Goal: Information Seeking & Learning: Learn about a topic

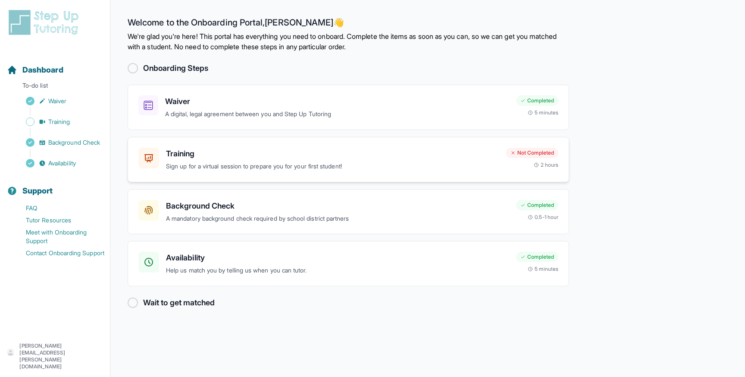
click at [214, 156] on h3 "Training" at bounding box center [332, 154] width 333 height 12
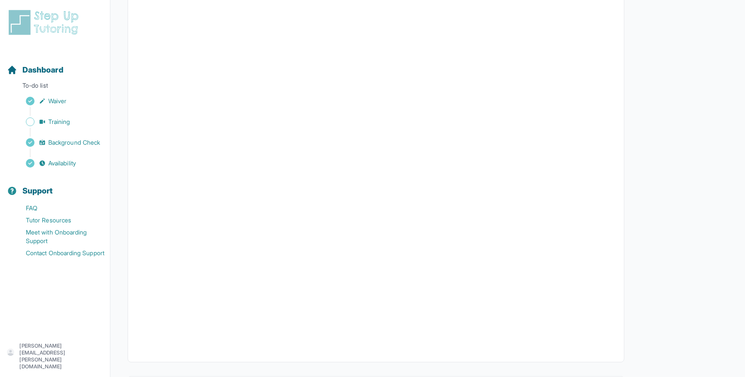
scroll to position [185, 0]
click at [48, 70] on span "Dashboard" at bounding box center [42, 70] width 41 height 12
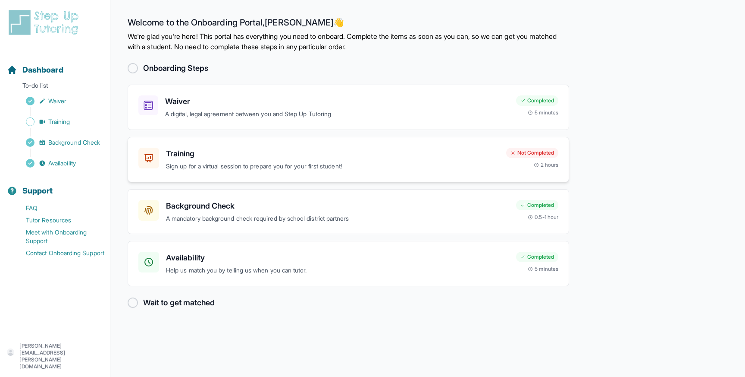
click at [250, 162] on p "Sign up for a virtual session to prepare you for your first student!" at bounding box center [332, 166] width 333 height 10
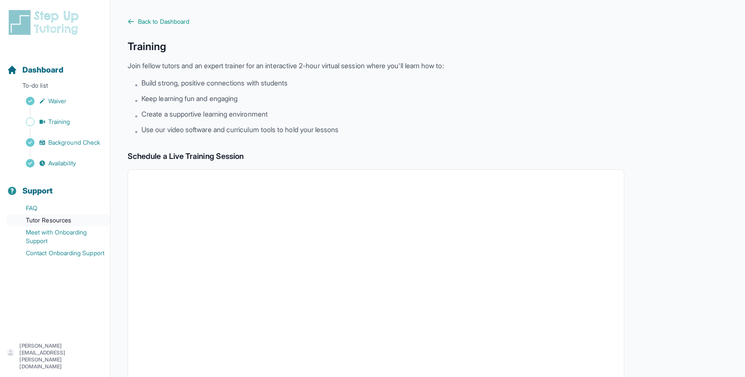
click at [57, 220] on link "Tutor Resources" at bounding box center [58, 220] width 103 height 12
